Goal: Information Seeking & Learning: Learn about a topic

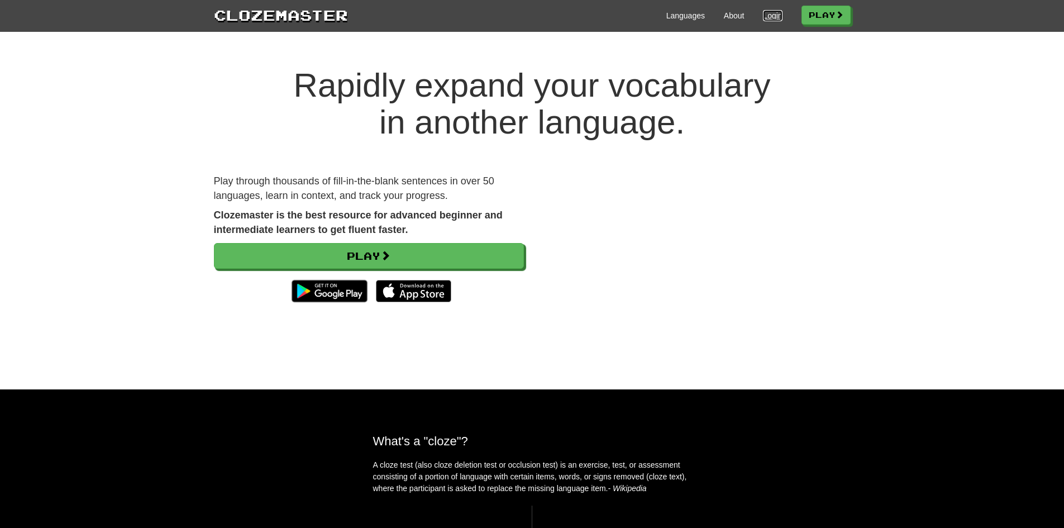
click at [771, 20] on link "Login" at bounding box center [772, 15] width 19 height 11
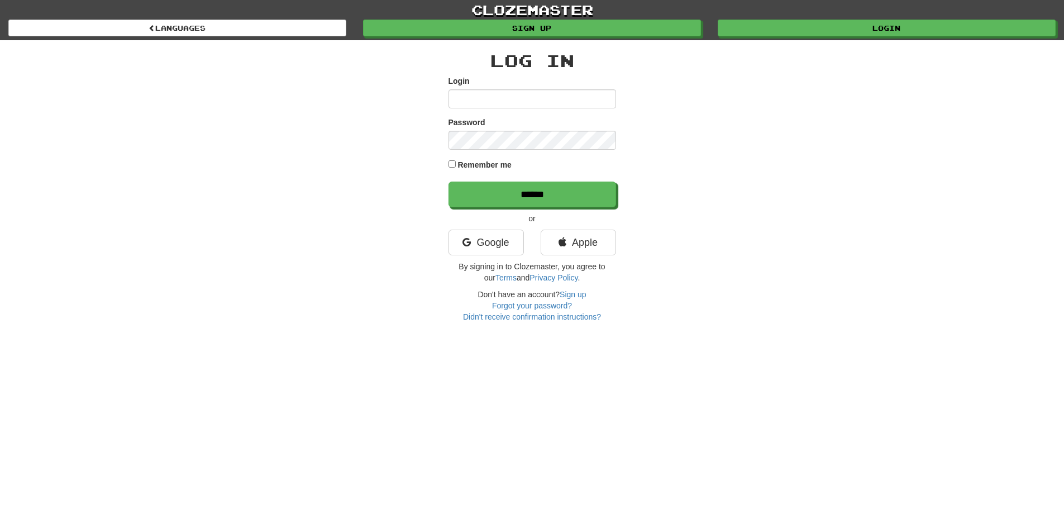
click at [484, 258] on div "Google" at bounding box center [486, 245] width 92 height 31
click at [478, 250] on link "Google" at bounding box center [486, 243] width 75 height 26
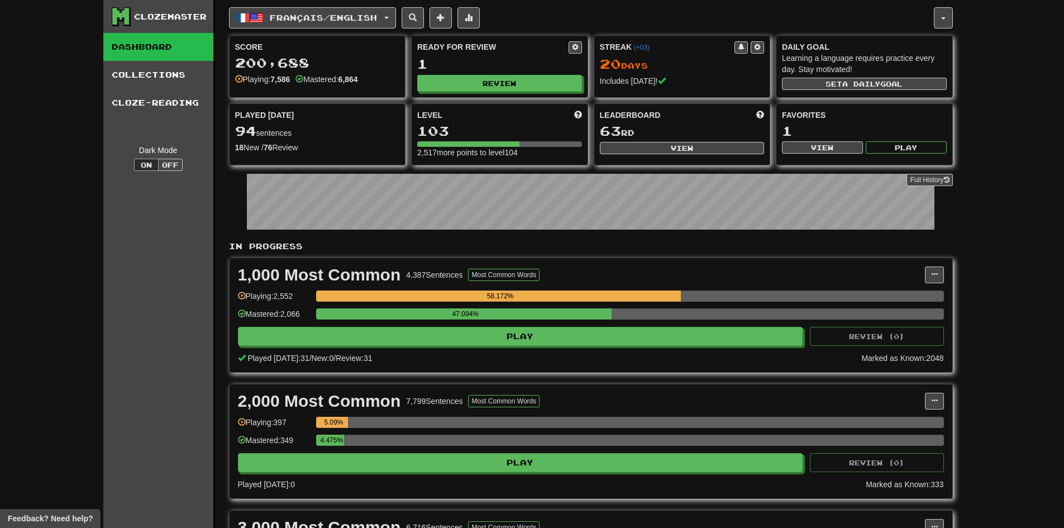
click at [433, 94] on div "Ready for Review 1 Review" at bounding box center [500, 66] width 176 height 61
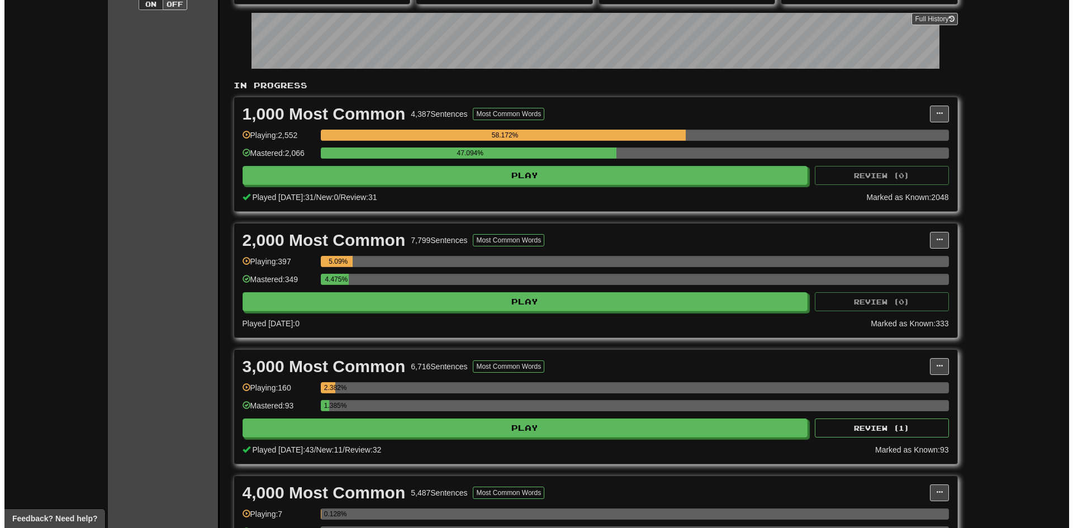
scroll to position [168, 0]
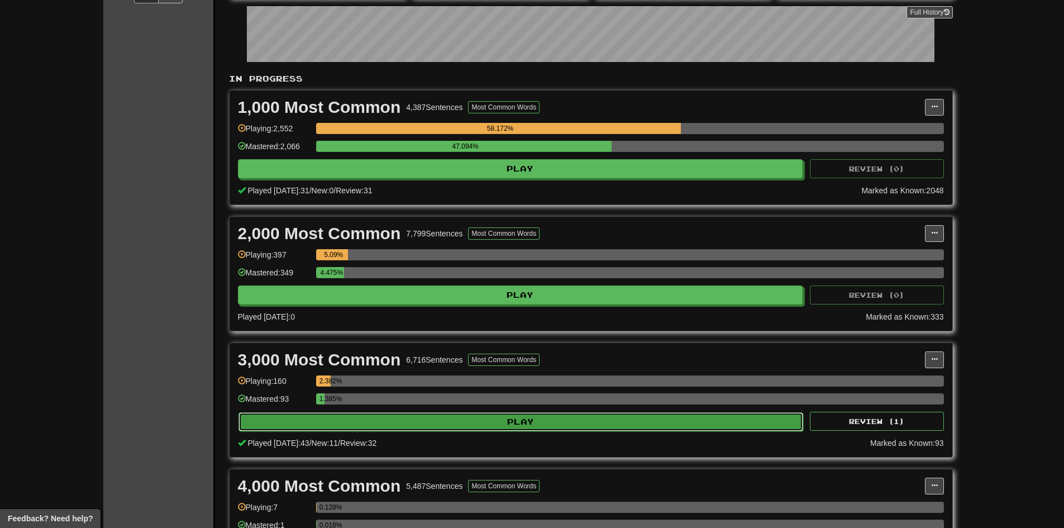
click at [419, 417] on button "Play" at bounding box center [521, 421] width 565 height 19
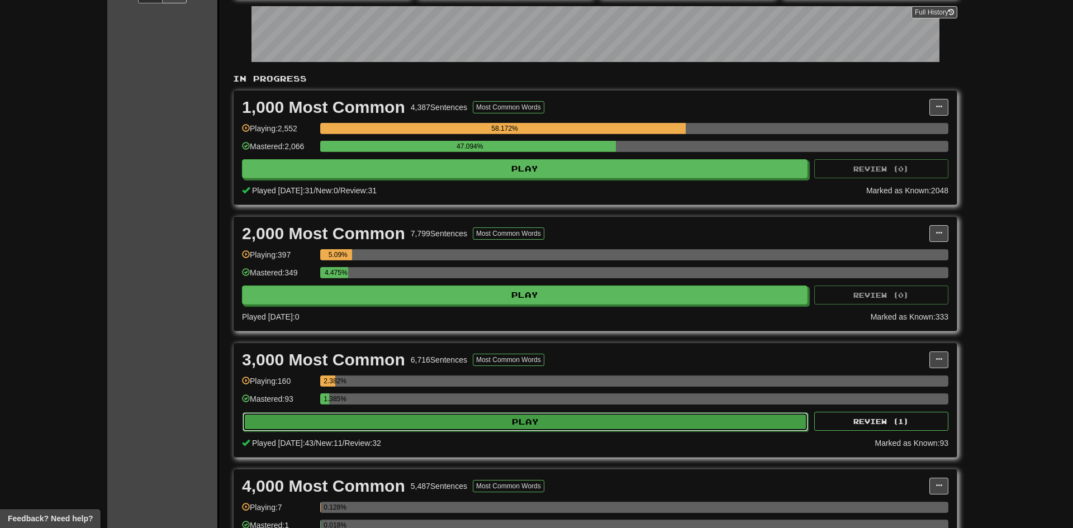
select select "**"
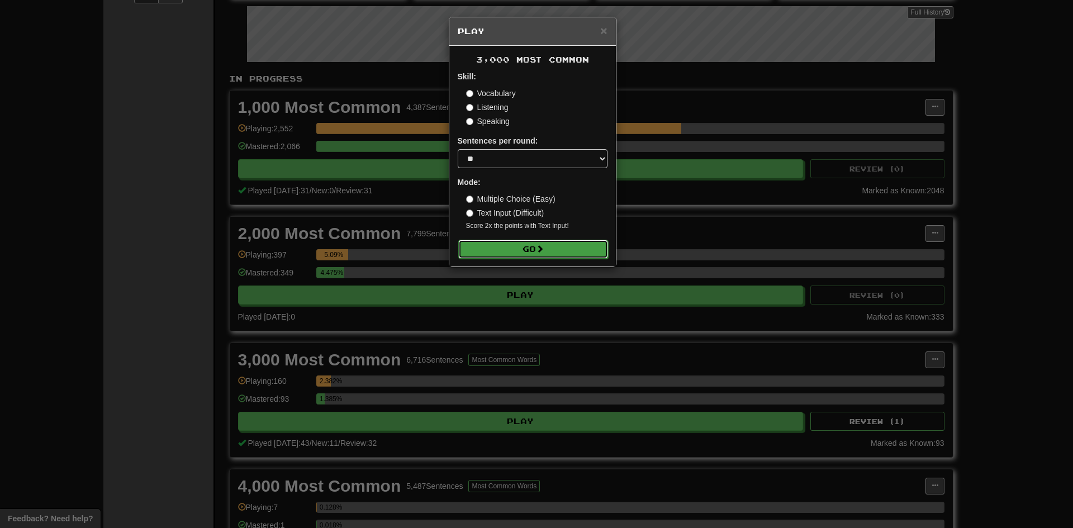
click at [496, 254] on button "Go" at bounding box center [533, 249] width 150 height 19
